Goal: Task Accomplishment & Management: Complete application form

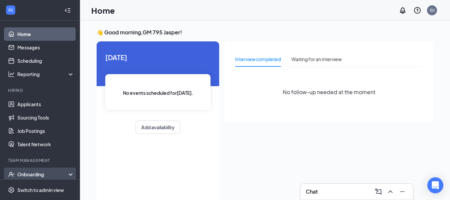
click at [35, 173] on div "Onboarding" at bounding box center [42, 174] width 51 height 7
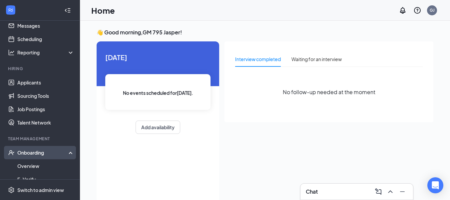
scroll to position [33, 0]
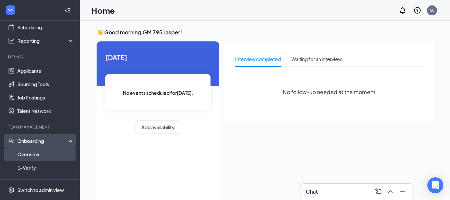
click at [40, 156] on link "Overview" at bounding box center [45, 153] width 57 height 13
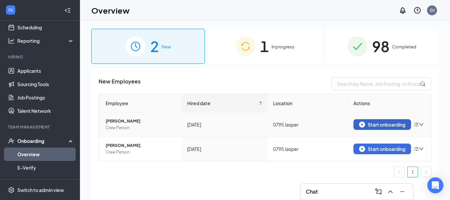
click at [402, 126] on div "Start onboarding" at bounding box center [382, 124] width 46 height 6
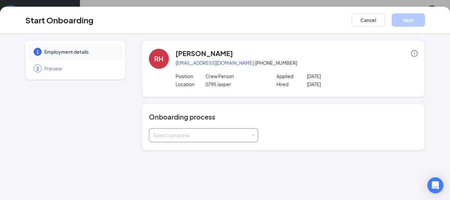
click at [214, 133] on div "Select a process" at bounding box center [202, 135] width 98 height 7
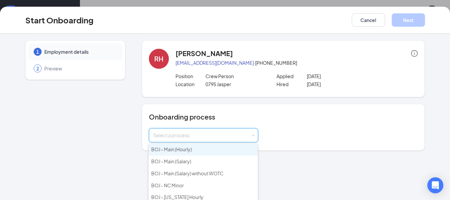
click at [188, 149] on span "BOJ - Main (Hourly)" at bounding box center [171, 149] width 41 height 6
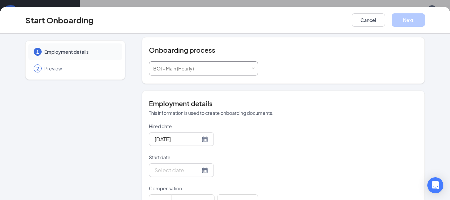
scroll to position [100, 0]
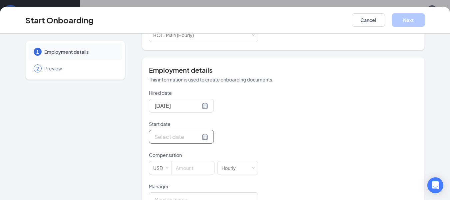
click at [175, 138] on input "Start date" at bounding box center [178, 136] width 46 height 8
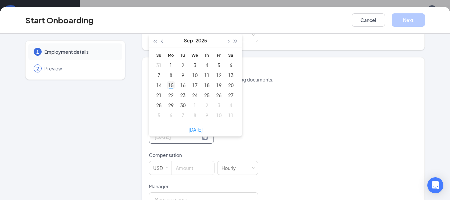
type input "[DATE]"
click at [170, 84] on div "15" at bounding box center [171, 85] width 8 height 8
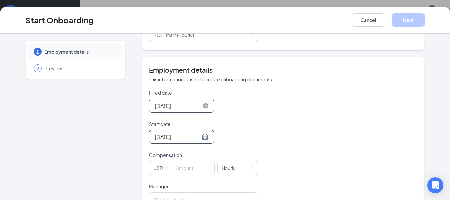
scroll to position [133, 0]
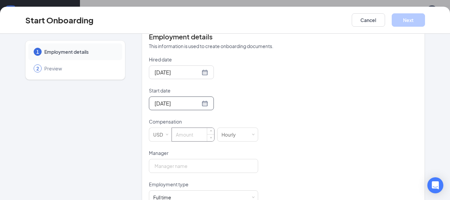
click at [193, 134] on input at bounding box center [193, 134] width 42 height 13
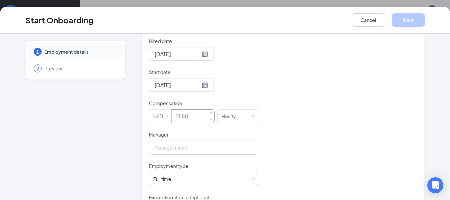
scroll to position [167, 0]
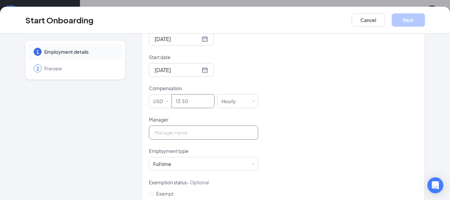
type input "13.5"
click at [196, 131] on input "Manager" at bounding box center [203, 132] width 109 height 14
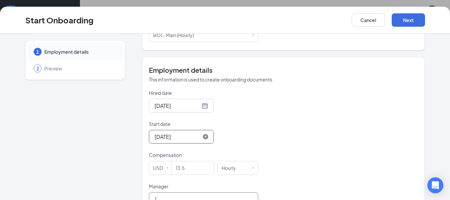
type input "[PERSON_NAME]"
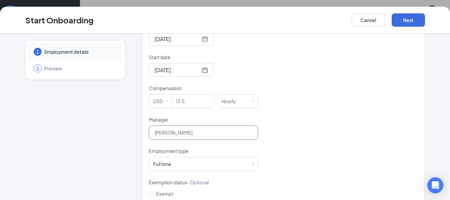
scroll to position [200, 0]
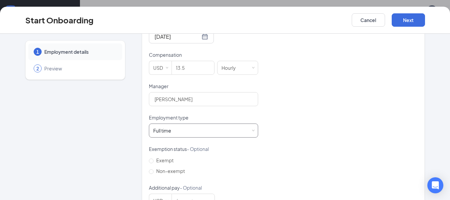
click at [187, 131] on div "Full time Works 30+ hours per week and is reasonably expected to work" at bounding box center [203, 130] width 101 height 13
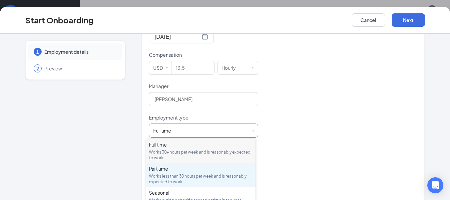
click at [191, 177] on div "Works less than 30 hours per week and is reasonably expected to work" at bounding box center [201, 178] width 104 height 11
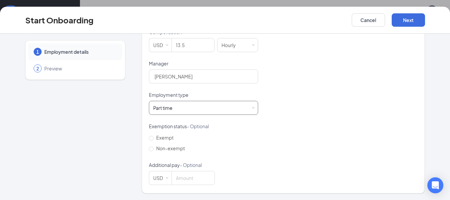
scroll to position [30, 0]
click at [415, 20] on button "Next" at bounding box center [408, 19] width 33 height 13
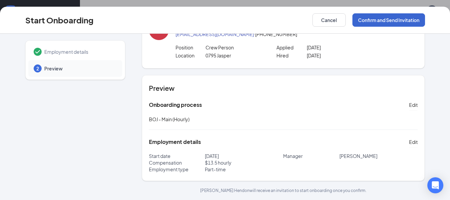
scroll to position [29, 0]
click at [374, 19] on button "Confirm and Send Invitation" at bounding box center [389, 19] width 73 height 13
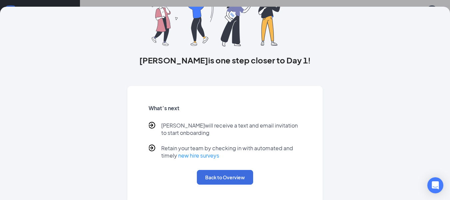
scroll to position [65, 0]
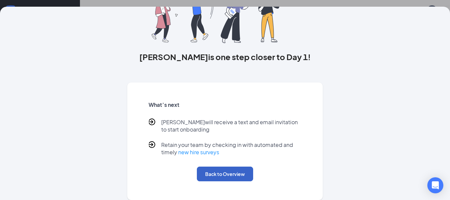
click at [213, 175] on button "Back to Overview" at bounding box center [225, 173] width 56 height 15
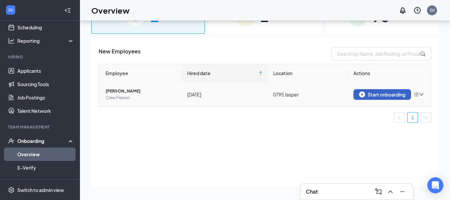
click at [390, 96] on div "Start onboarding" at bounding box center [382, 94] width 46 height 6
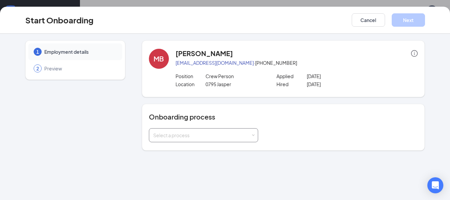
click at [205, 133] on div "Select a process" at bounding box center [202, 135] width 98 height 7
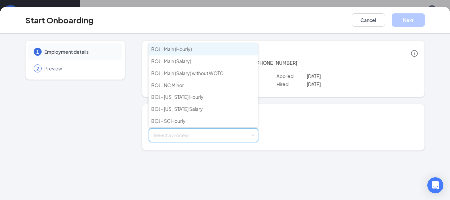
click at [200, 47] on li "BOJ - Main (Hourly)" at bounding box center [203, 49] width 109 height 12
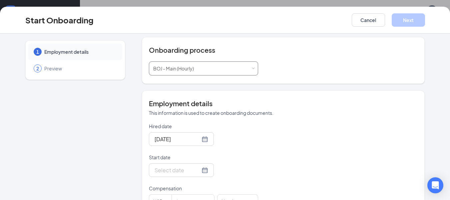
scroll to position [100, 0]
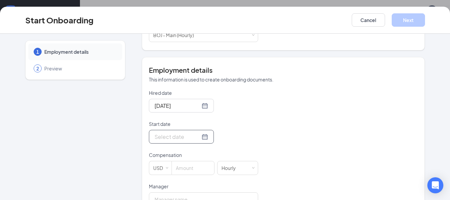
click at [173, 139] on input "Start date" at bounding box center [178, 136] width 46 height 8
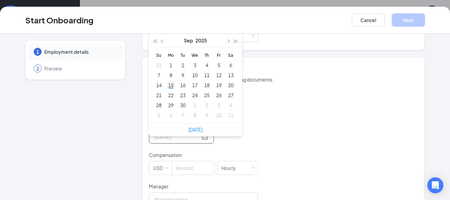
type input "[DATE]"
click at [171, 85] on div "15" at bounding box center [171, 85] width 8 height 8
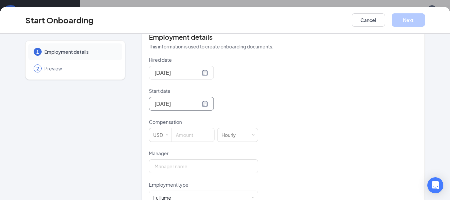
scroll to position [133, 0]
click at [188, 134] on input at bounding box center [193, 134] width 42 height 13
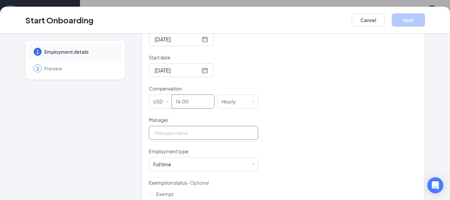
scroll to position [167, 0]
type input "14"
click at [184, 136] on input "Manager" at bounding box center [203, 132] width 109 height 14
type input "[PERSON_NAME]"
click at [189, 159] on div "Full time Works 30+ hours per week and is reasonably expected to work" at bounding box center [203, 163] width 101 height 13
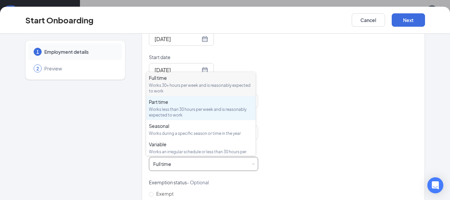
click at [185, 103] on div "Part time" at bounding box center [201, 101] width 104 height 7
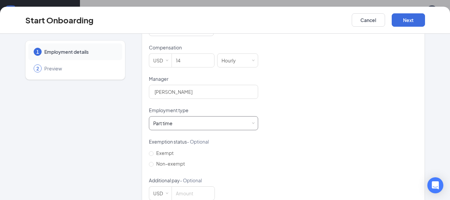
scroll to position [223, 0]
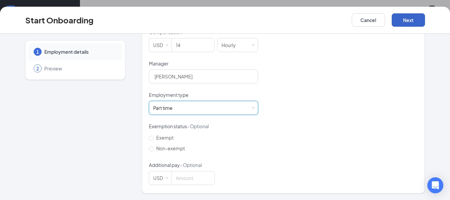
click at [405, 22] on button "Next" at bounding box center [408, 19] width 33 height 13
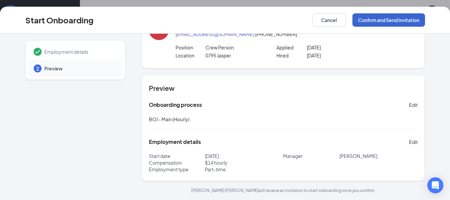
scroll to position [29, 0]
click at [370, 21] on button "Confirm and Send Invitation" at bounding box center [389, 19] width 73 height 13
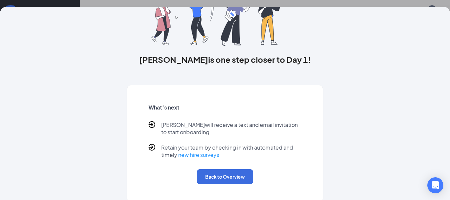
scroll to position [65, 0]
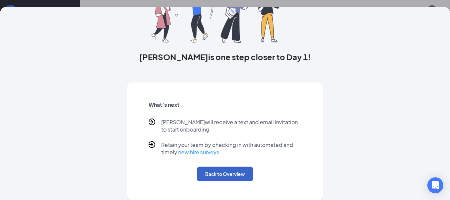
click at [211, 171] on button "Back to Overview" at bounding box center [225, 173] width 56 height 15
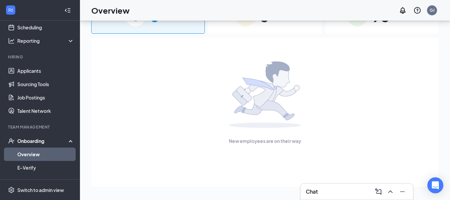
click at [34, 150] on link "Overview" at bounding box center [45, 153] width 57 height 13
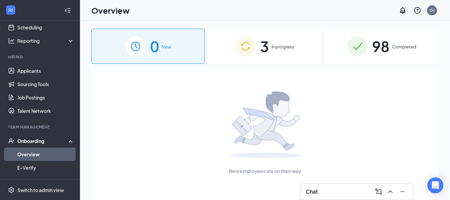
click at [277, 42] on div "3 In progress" at bounding box center [265, 46] width 114 height 35
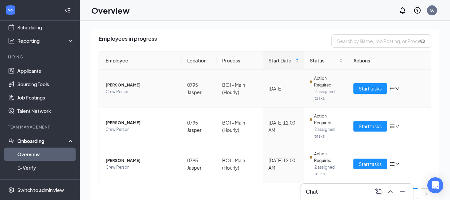
scroll to position [49, 0]
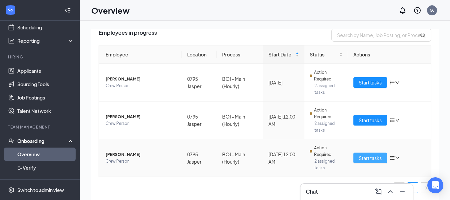
click at [368, 156] on span "Start tasks" at bounding box center [370, 157] width 23 height 7
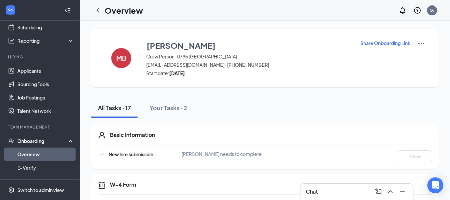
click at [25, 155] on link "Overview" at bounding box center [45, 153] width 57 height 13
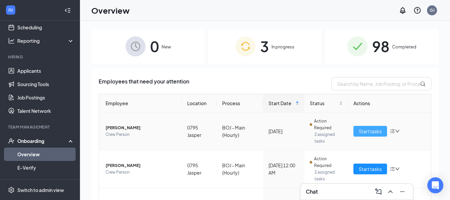
click at [359, 133] on span "Start tasks" at bounding box center [370, 130] width 23 height 7
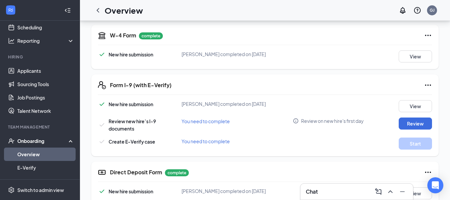
scroll to position [144, 0]
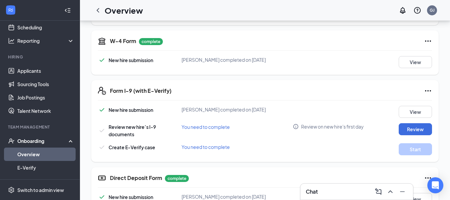
click at [53, 151] on link "Overview" at bounding box center [45, 153] width 57 height 13
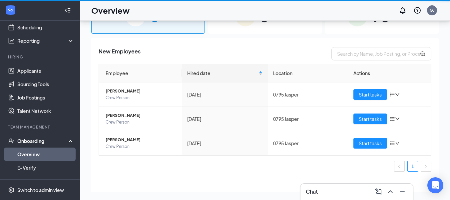
scroll to position [30, 0]
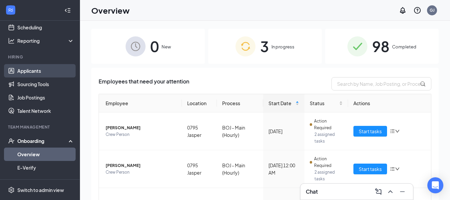
click at [43, 73] on link "Applicants" at bounding box center [45, 70] width 57 height 13
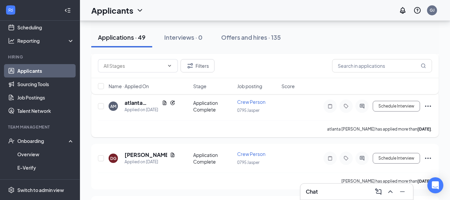
scroll to position [1866, 0]
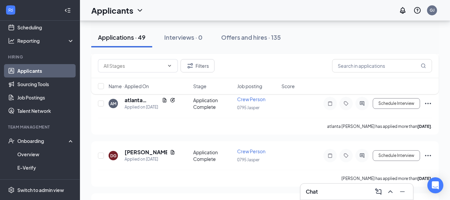
click at [330, 188] on div "Chat" at bounding box center [357, 191] width 102 height 11
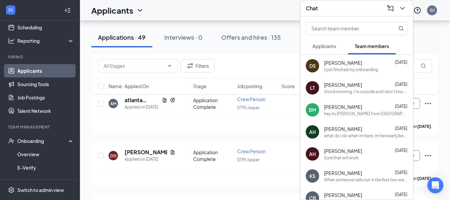
click at [330, 88] on div "[PERSON_NAME] [DATE] Good morning, I'm outside and I don't know how to get into…" at bounding box center [366, 87] width 84 height 13
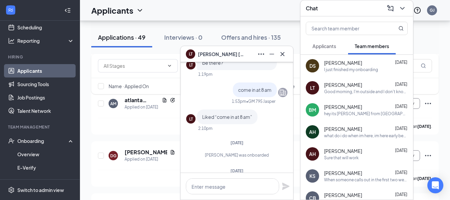
scroll to position [0, 0]
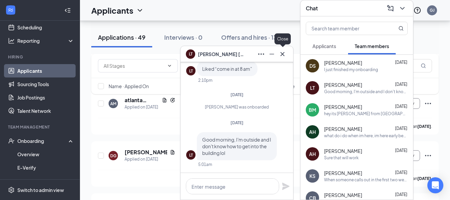
click at [282, 53] on icon "Cross" at bounding box center [283, 54] width 4 height 4
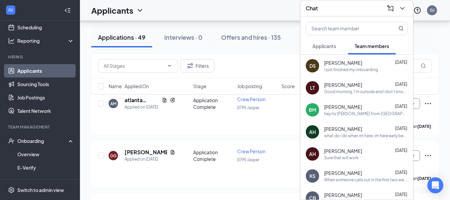
click at [373, 11] on div "Chat" at bounding box center [357, 8] width 102 height 10
